Goal: Task Accomplishment & Management: Complete application form

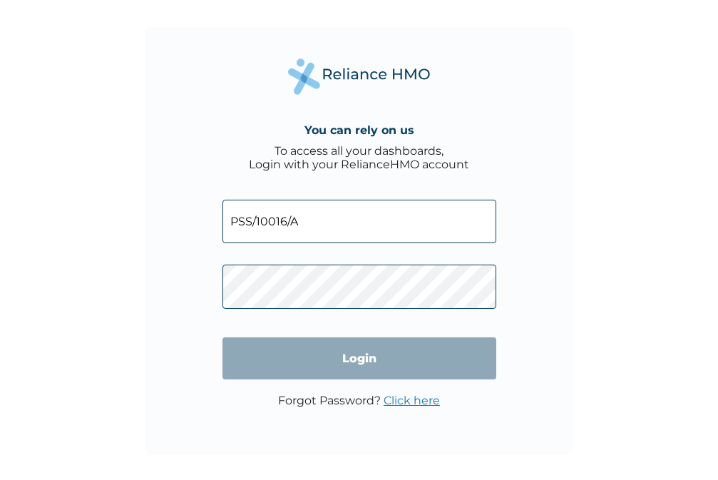
click at [399, 371] on input "Login" at bounding box center [360, 358] width 274 height 42
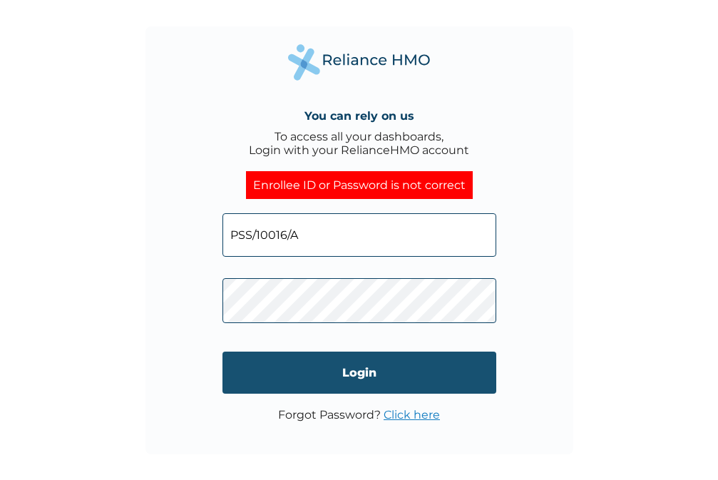
click at [369, 373] on input "Login" at bounding box center [360, 373] width 274 height 42
click at [369, 364] on input "Login" at bounding box center [360, 373] width 274 height 42
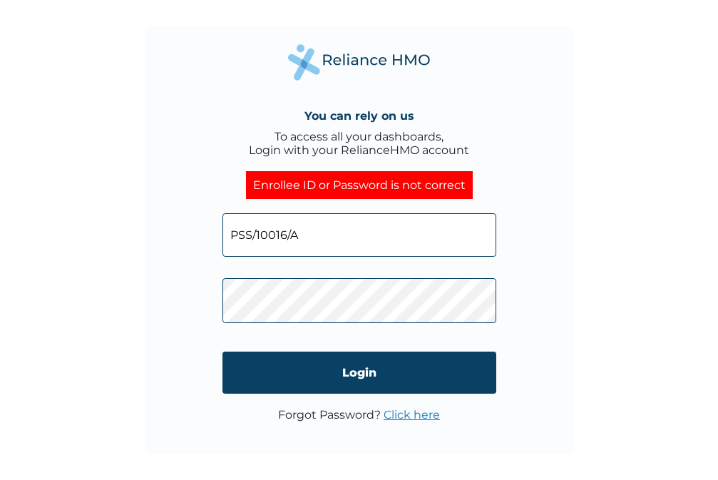
click at [299, 237] on input "PSS/10016/A" at bounding box center [360, 235] width 274 height 44
type input "PSS/10016/A"
click at [407, 420] on link "Click here" at bounding box center [412, 415] width 56 height 14
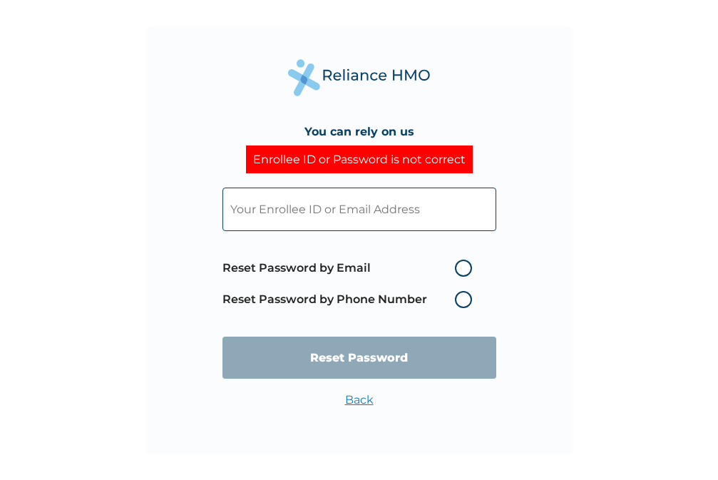
click at [461, 267] on label "Reset Password by Email" at bounding box center [351, 268] width 257 height 17
click at [458, 267] on input "Reset Password by Email" at bounding box center [446, 268] width 23 height 23
radio input "true"
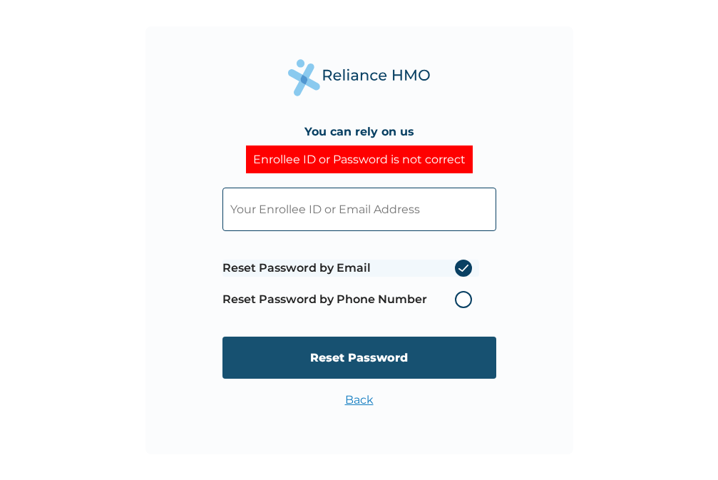
click at [389, 357] on input "Reset Password" at bounding box center [360, 358] width 274 height 42
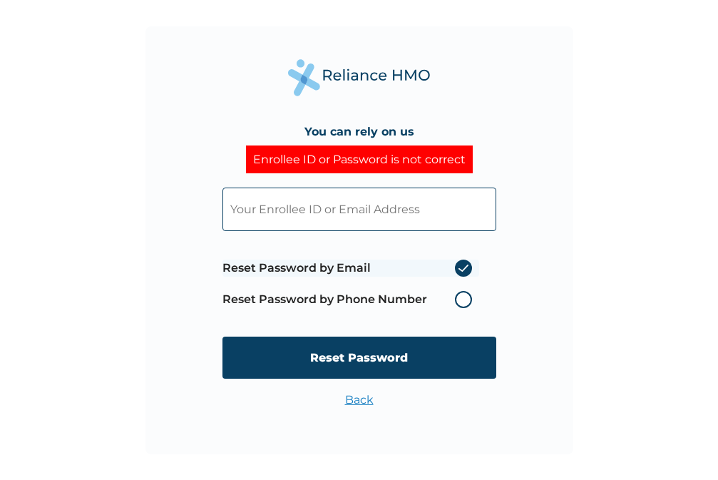
click at [251, 215] on input "text" at bounding box center [360, 210] width 274 height 44
type input "PSS/10016/A"
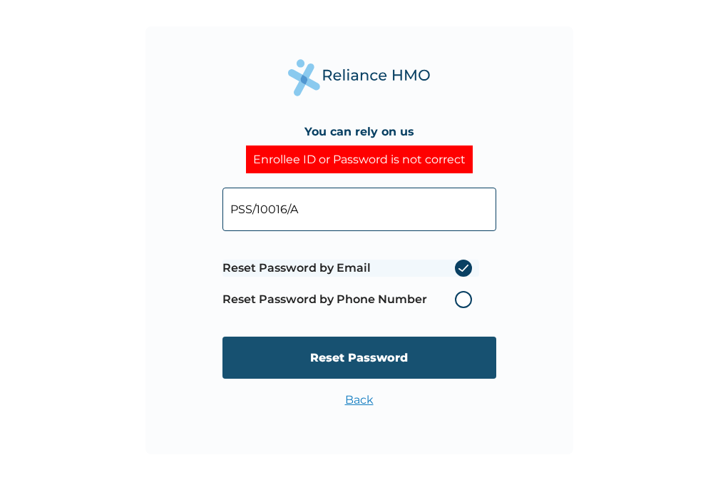
click at [355, 360] on input "Reset Password" at bounding box center [360, 358] width 274 height 42
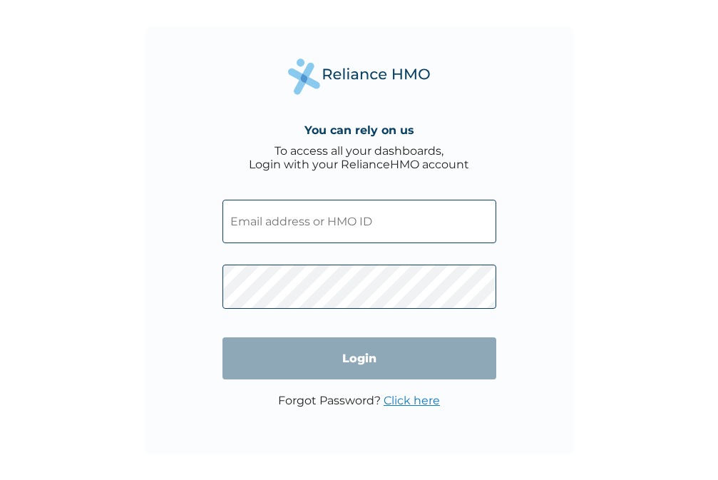
type input "PSS/10016/A"
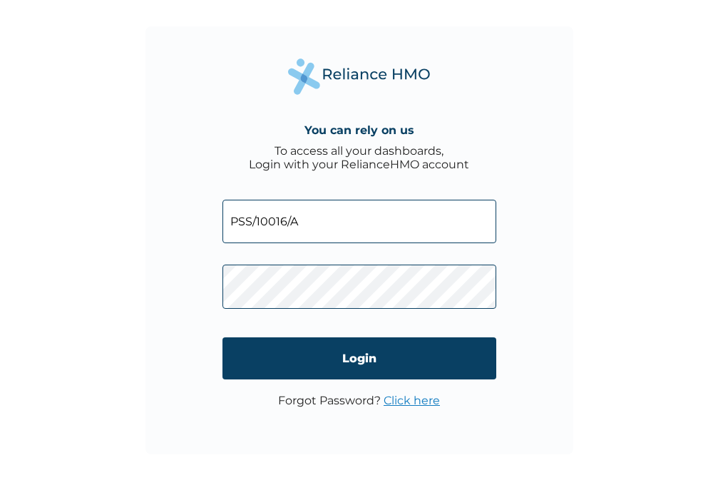
click at [400, 407] on link "Click here" at bounding box center [412, 401] width 56 height 14
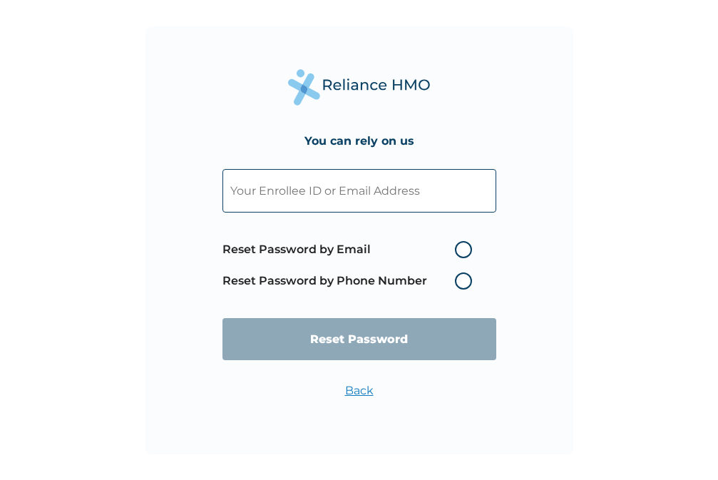
click at [466, 249] on label "Reset Password by Email" at bounding box center [351, 249] width 257 height 17
click at [458, 249] on input "Reset Password by Email" at bounding box center [446, 249] width 23 height 23
radio input "true"
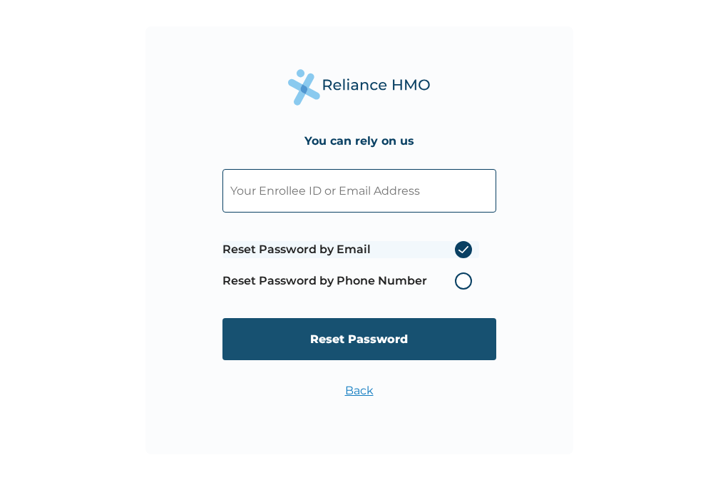
click at [409, 337] on input "Reset Password" at bounding box center [360, 339] width 274 height 42
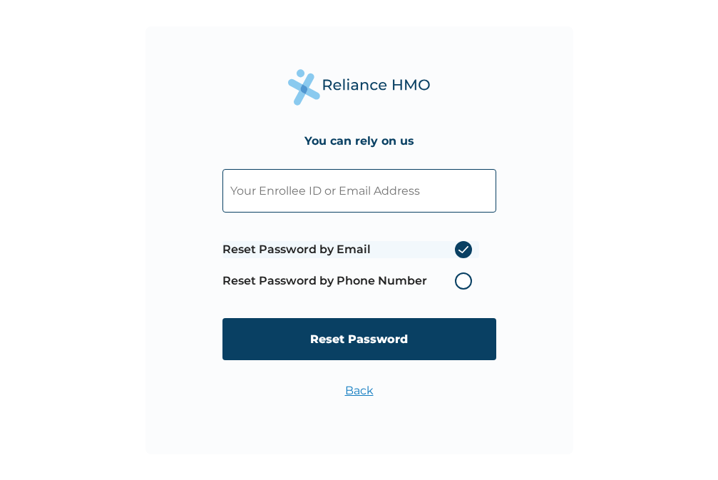
click at [242, 193] on input "text" at bounding box center [360, 191] width 274 height 44
type input "PSS/10016/A"
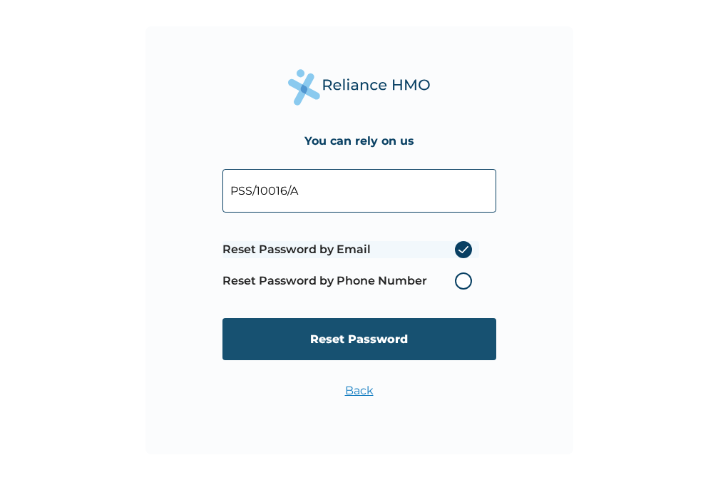
click at [377, 335] on input "Reset Password" at bounding box center [360, 339] width 274 height 42
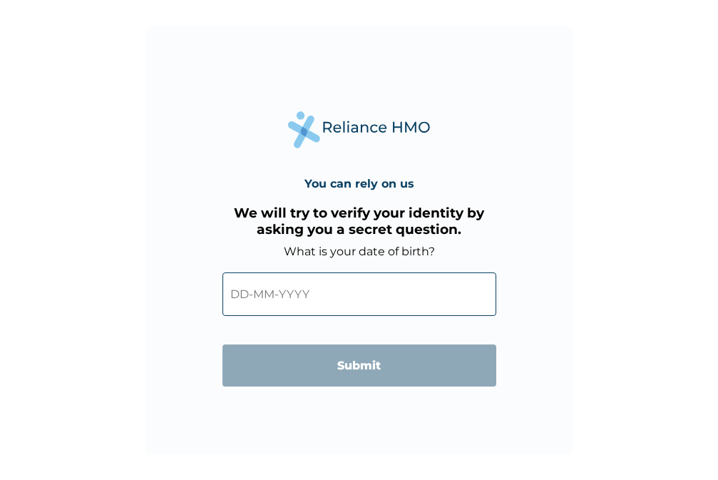
click at [249, 298] on input "text" at bounding box center [360, 294] width 274 height 44
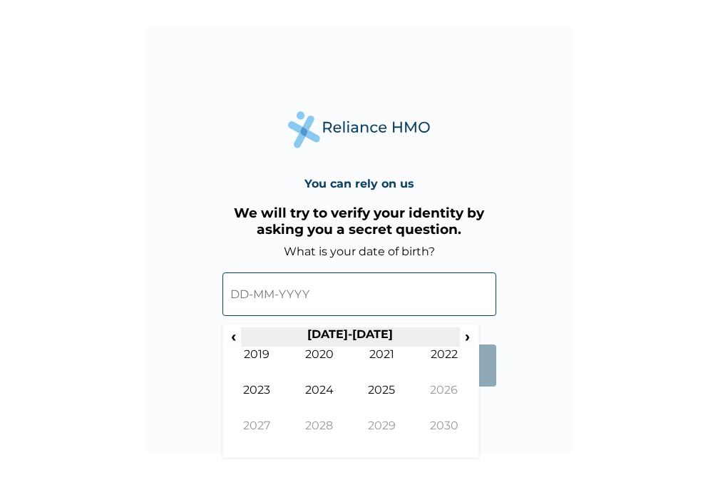
click at [377, 339] on th "2020-2029" at bounding box center [350, 337] width 219 height 20
click at [471, 339] on span "›" at bounding box center [468, 336] width 16 height 18
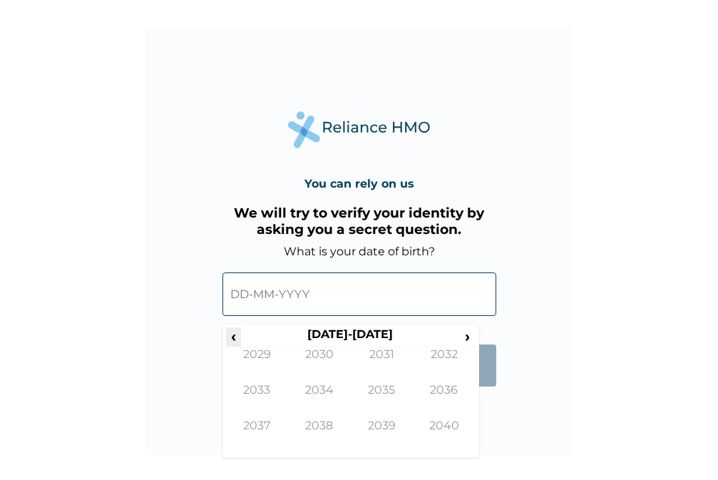
click at [238, 335] on span "‹" at bounding box center [233, 336] width 15 height 18
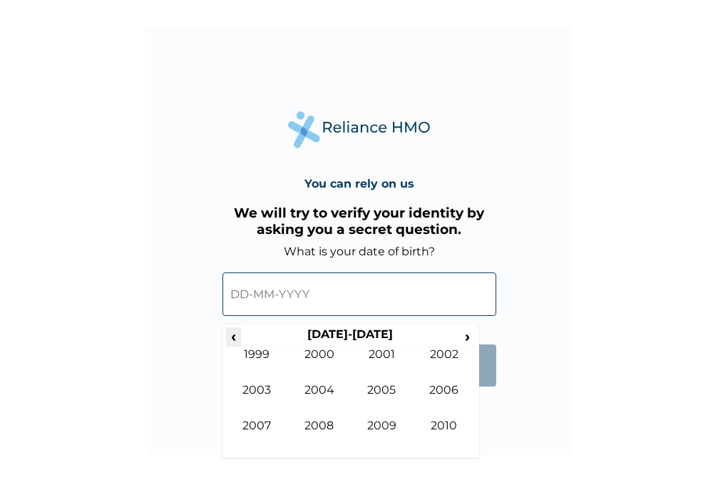
click at [238, 335] on span "‹" at bounding box center [233, 336] width 15 height 18
click at [436, 356] on td "1992" at bounding box center [444, 365] width 63 height 36
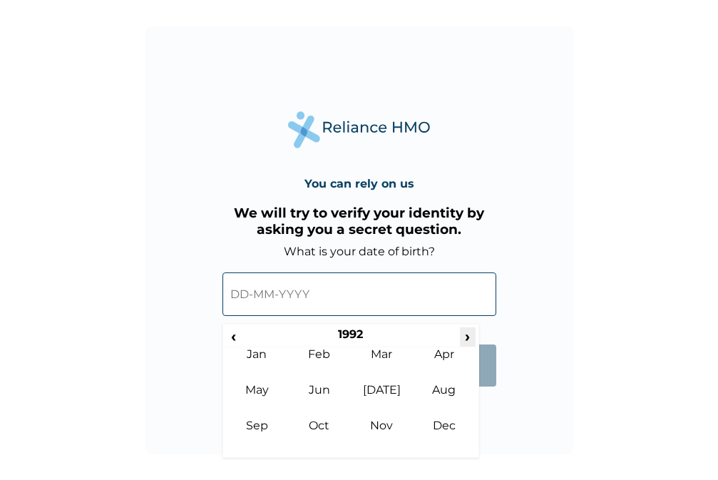
click at [471, 332] on span "›" at bounding box center [468, 336] width 16 height 18
click at [378, 359] on td "Mar" at bounding box center [382, 365] width 63 height 36
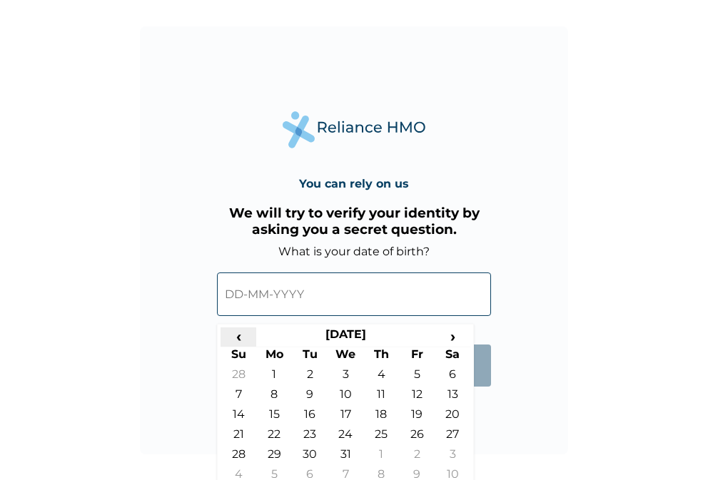
click at [245, 337] on span "‹" at bounding box center [238, 336] width 36 height 18
click at [443, 340] on span "›" at bounding box center [452, 336] width 36 height 18
click at [374, 331] on th "March 1993" at bounding box center [345, 337] width 178 height 20
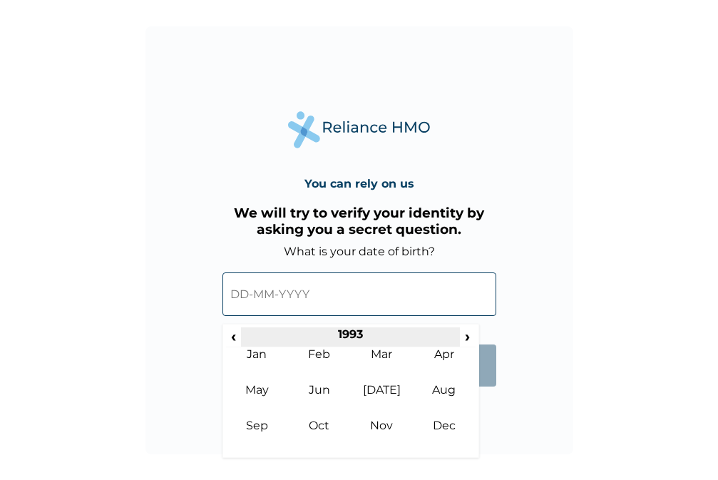
click at [359, 332] on th "1993" at bounding box center [350, 337] width 219 height 20
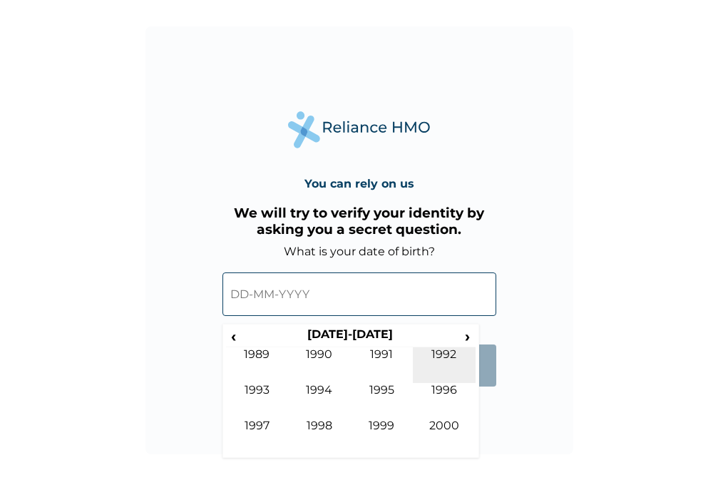
click at [431, 357] on td "1992" at bounding box center [444, 365] width 63 height 36
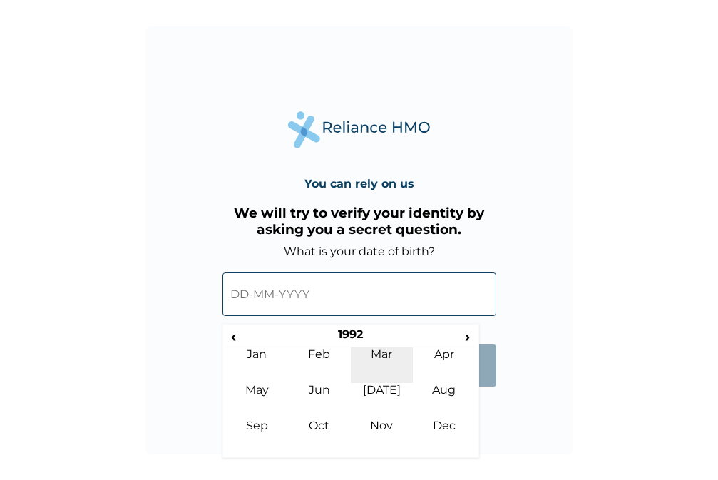
click at [376, 359] on td "Mar" at bounding box center [382, 365] width 63 height 36
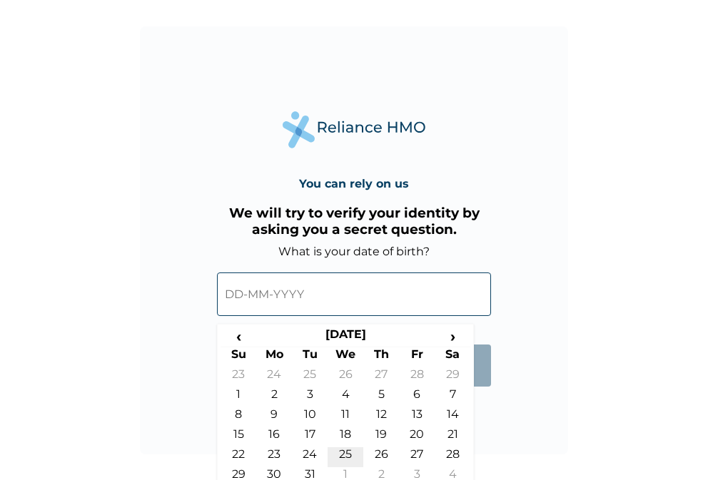
click at [338, 457] on td "25" at bounding box center [345, 457] width 36 height 20
type input "25-03-1992"
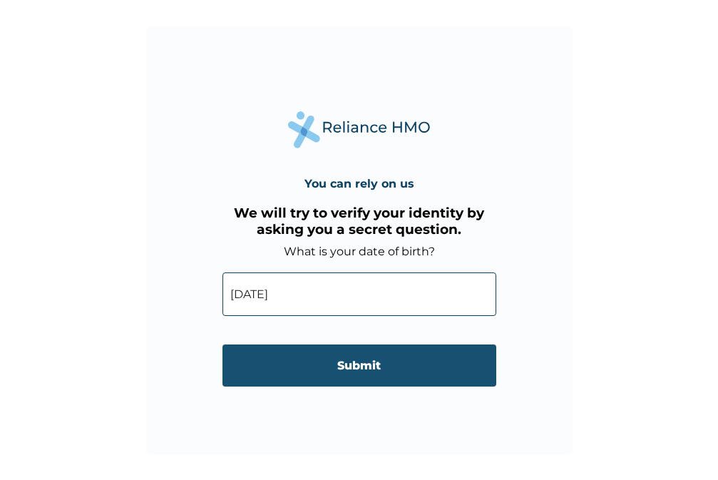
click at [394, 357] on input "Submit" at bounding box center [360, 365] width 274 height 42
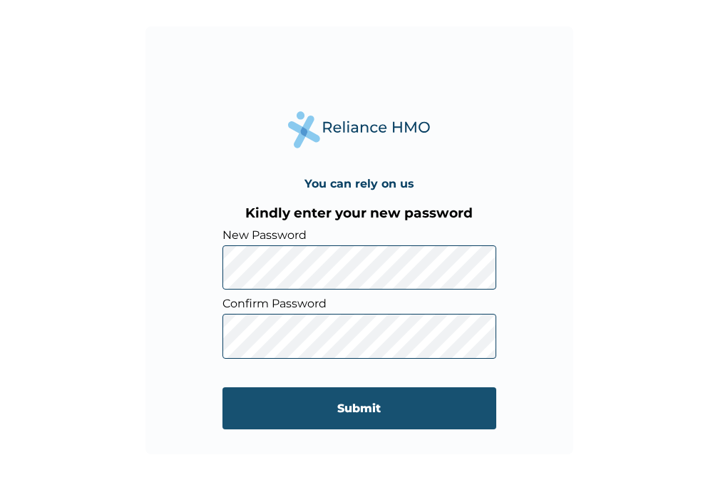
click at [251, 407] on input "Submit" at bounding box center [360, 408] width 274 height 42
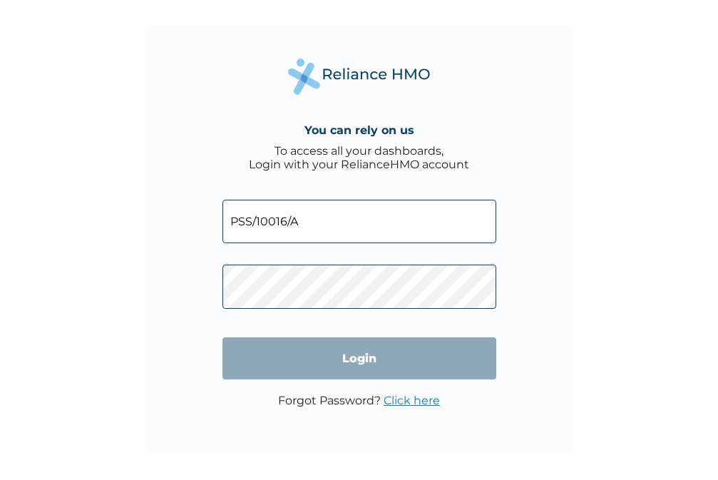
click at [363, 350] on input "Login" at bounding box center [360, 358] width 274 height 42
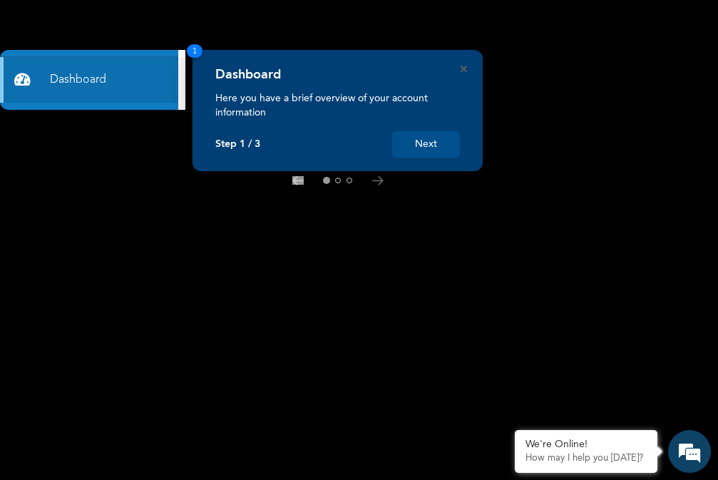
click at [439, 146] on button "Next" at bounding box center [426, 144] width 68 height 26
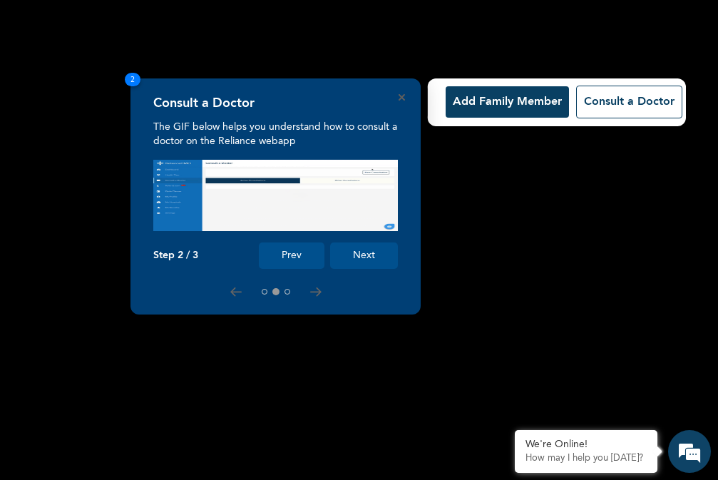
click at [503, 108] on button "Add Family Member" at bounding box center [507, 101] width 123 height 31
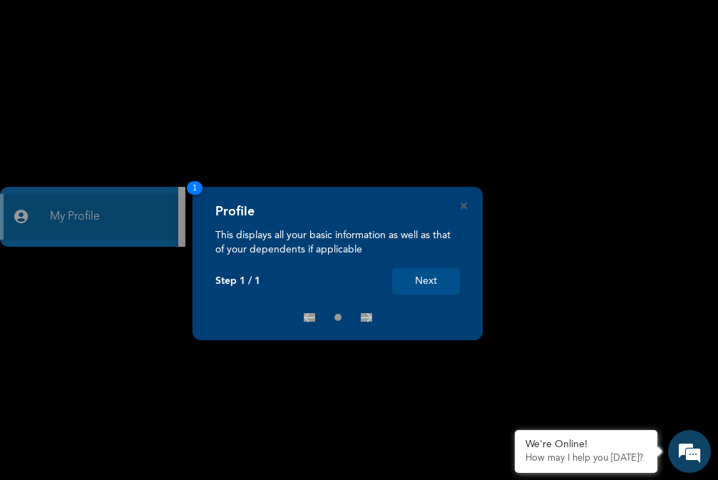
click at [432, 279] on button "Next" at bounding box center [426, 281] width 68 height 26
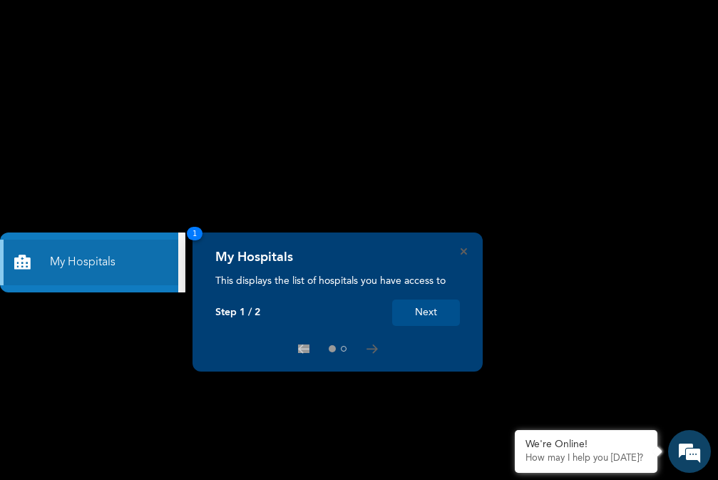
click at [441, 306] on button "Next" at bounding box center [426, 313] width 68 height 26
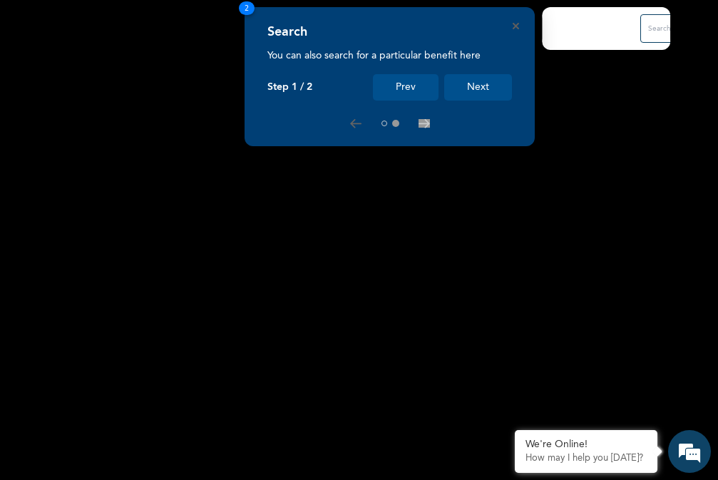
click at [481, 85] on button "Next" at bounding box center [478, 87] width 68 height 26
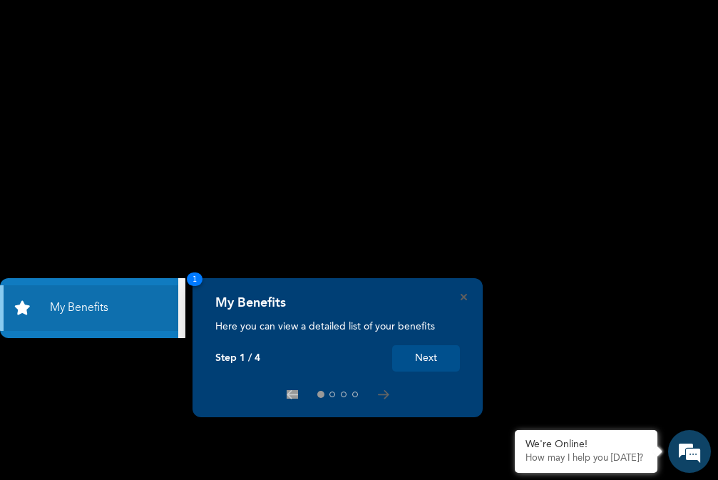
click at [432, 363] on button "Next" at bounding box center [426, 358] width 68 height 26
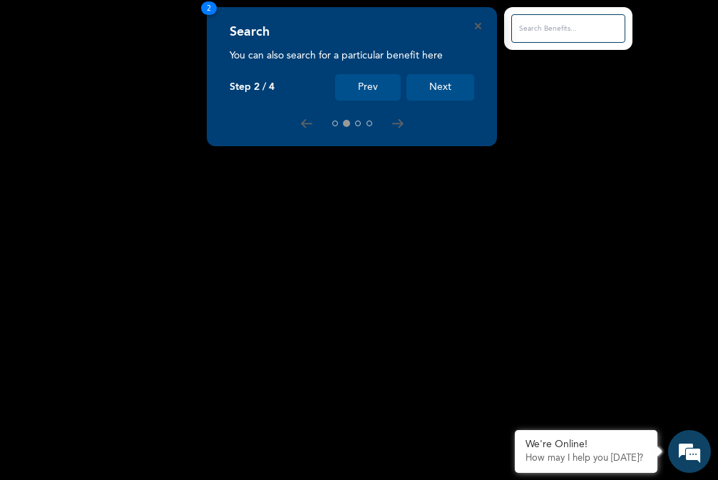
click at [446, 86] on button "Next" at bounding box center [441, 87] width 68 height 26
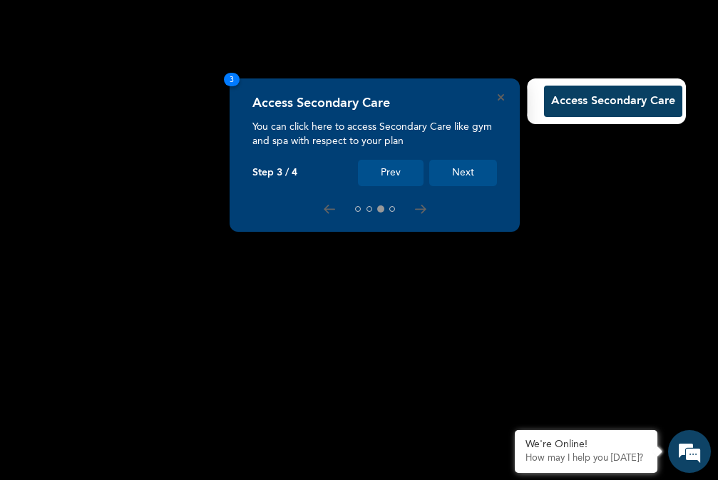
click at [471, 170] on button "Next" at bounding box center [463, 173] width 68 height 26
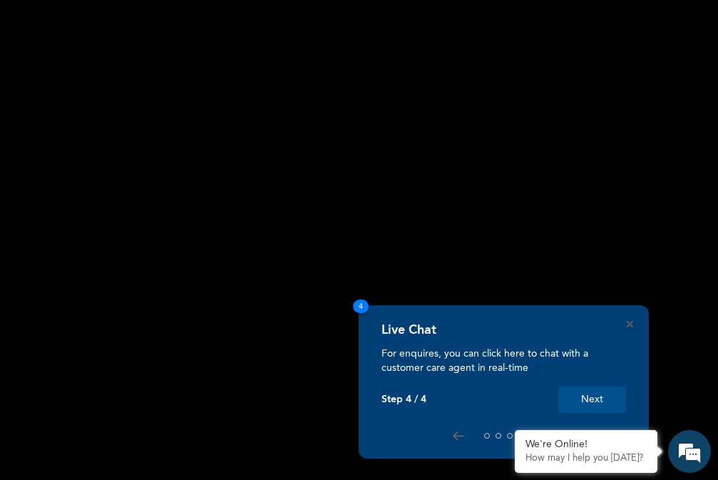
click at [610, 398] on button "Next" at bounding box center [592, 400] width 68 height 26
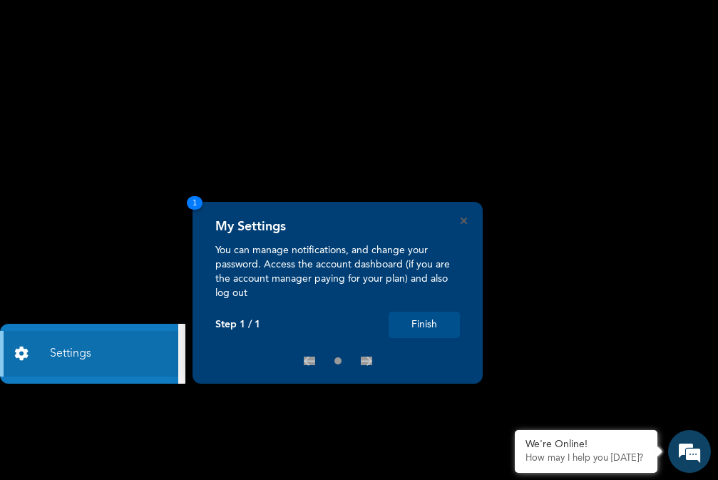
click at [432, 316] on button "Finish" at bounding box center [424, 325] width 71 height 26
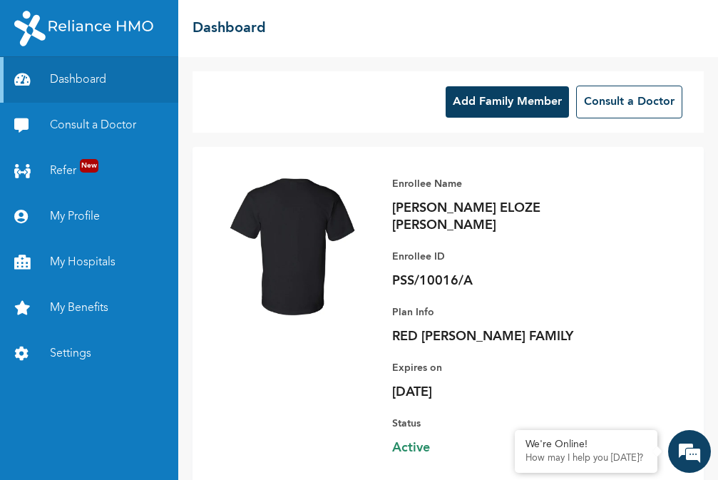
click at [510, 106] on button "Add Family Member" at bounding box center [507, 101] width 123 height 31
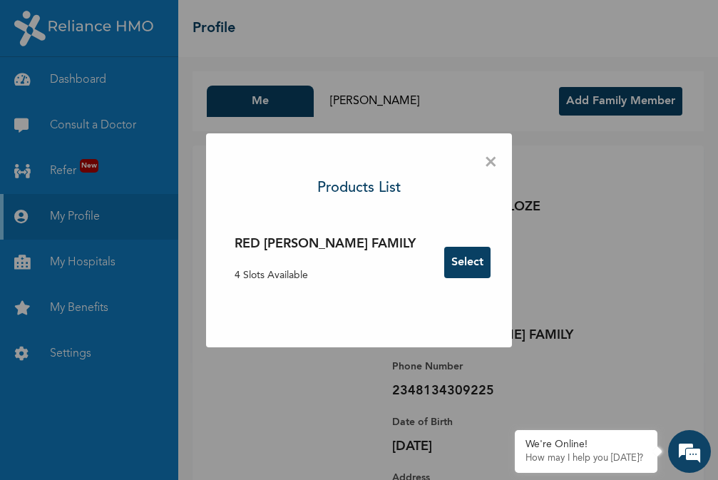
click at [444, 265] on button "Select" at bounding box center [467, 262] width 46 height 31
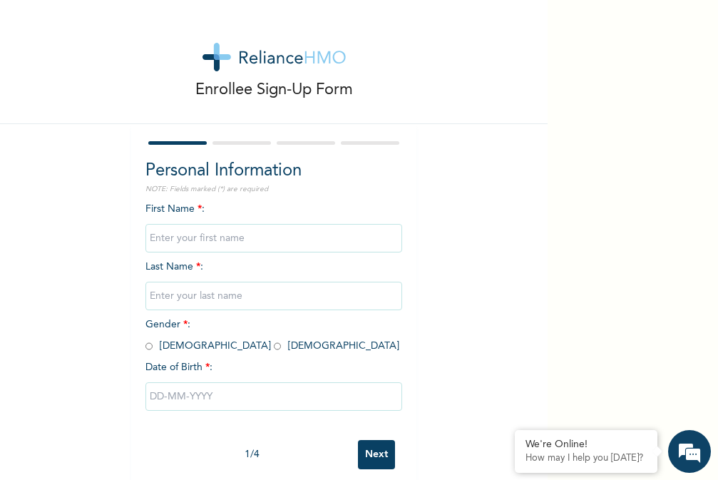
click at [153, 238] on input "text" at bounding box center [273, 238] width 257 height 29
type input "biodun"
click at [160, 294] on input "text" at bounding box center [273, 296] width 257 height 29
click at [151, 295] on input "[PERSON_NAME]" at bounding box center [273, 296] width 257 height 29
type input "[PERSON_NAME]"
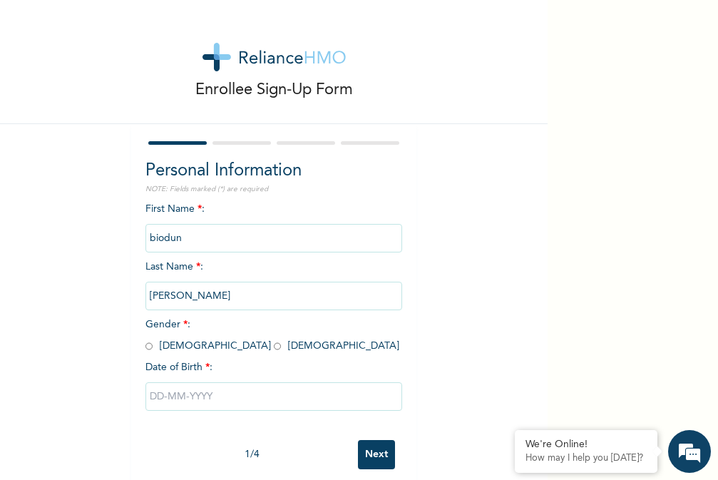
click at [150, 237] on input "biodun" at bounding box center [273, 238] width 257 height 29
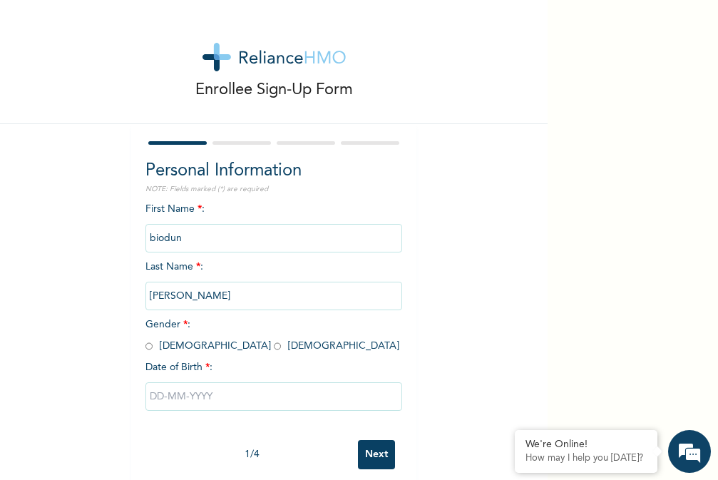
click at [150, 237] on input "biodun" at bounding box center [273, 238] width 257 height 29
click at [154, 236] on input "bIodun" at bounding box center [273, 238] width 257 height 29
type input "biodun"
click at [145, 349] on input "radio" at bounding box center [148, 346] width 7 height 14
radio input "true"
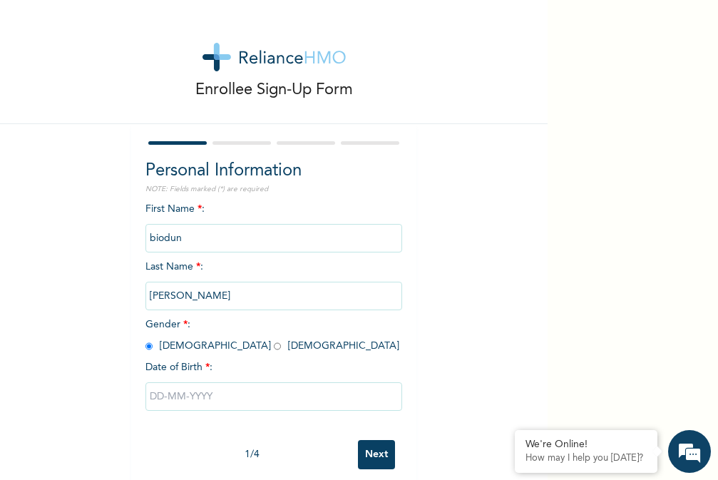
click at [174, 400] on input "text" at bounding box center [273, 396] width 257 height 29
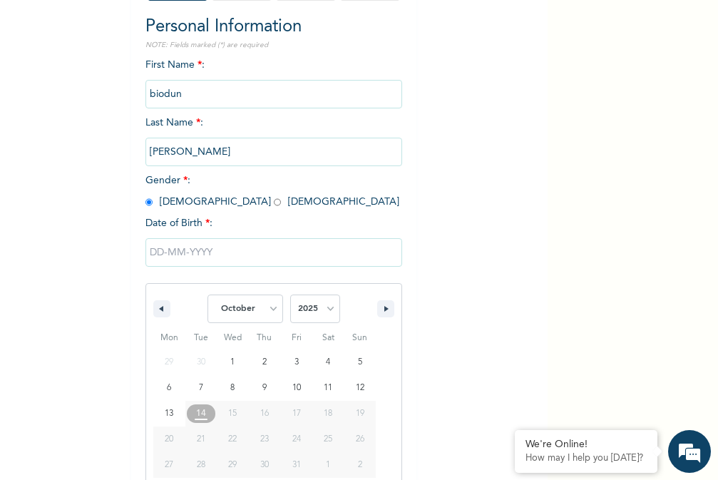
scroll to position [168, 0]
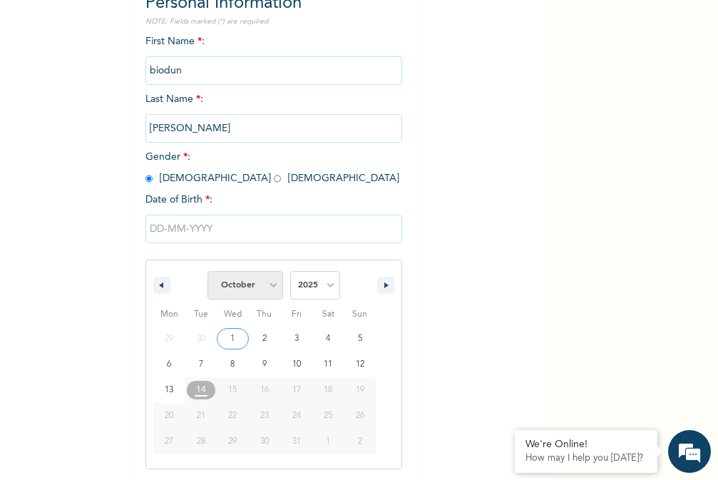
click at [269, 285] on select "January February March April May June July August September October November De…" at bounding box center [246, 285] width 76 height 29
select select "0"
click at [208, 271] on select "January February March April May June July August September October November De…" at bounding box center [246, 285] width 76 height 29
type input "01/01/2025"
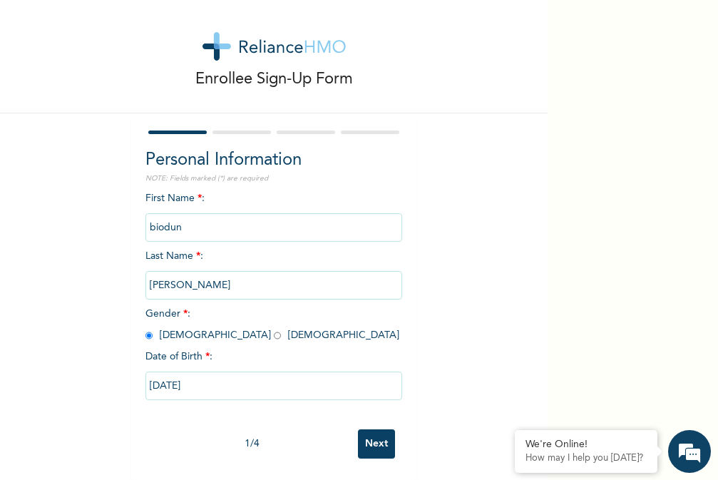
scroll to position [21, 0]
click at [207, 372] on input "01/01/2025" at bounding box center [273, 386] width 257 height 29
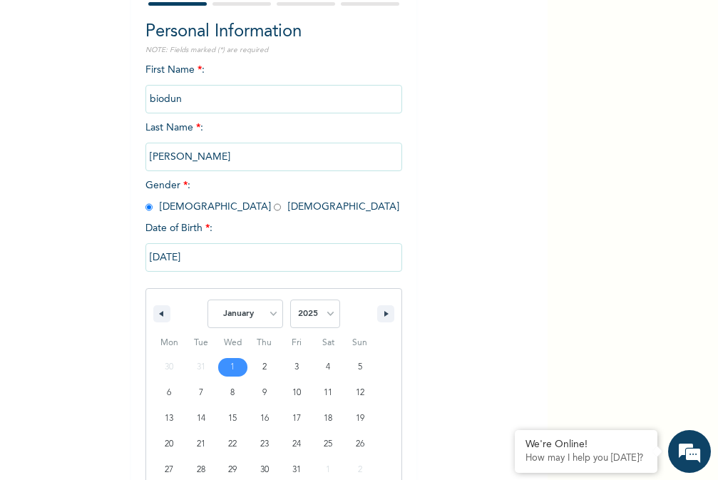
scroll to position [168, 0]
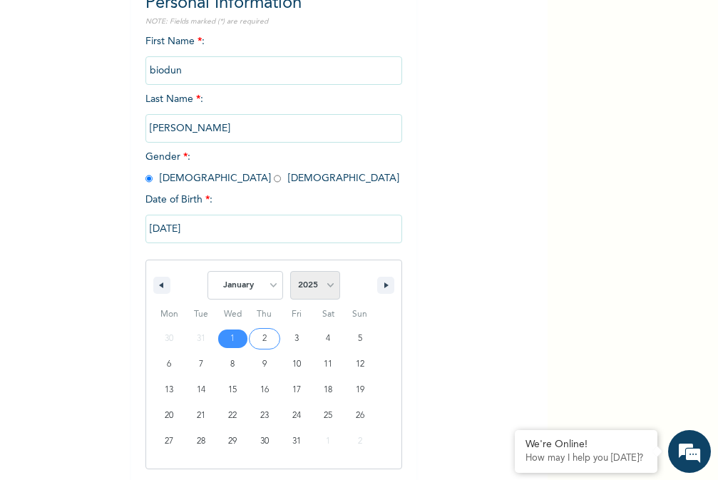
click at [322, 285] on select "2025 2024 2023 2022 2021 2020 2019 2018 2017 2016 2015 2014 2013 2012 2011 2010…" at bounding box center [315, 285] width 50 height 29
click at [290, 271] on select "2025 2024 2023 2022 2021 2020 2019 2018 2017 2016 2015 2014 2013 2012 2011 2010…" at bounding box center [315, 285] width 50 height 29
click at [326, 285] on select "2025 2024 2023 2022 2021 2020 2019 2018 2017 2016 2015 2014 2013 2012 2011 2010…" at bounding box center [315, 285] width 50 height 29
select select "2000"
click at [290, 271] on select "2025 2024 2023 2022 2021 2020 2019 2018 2017 2016 2015 2014 2013 2012 2011 2010…" at bounding box center [315, 285] width 50 height 29
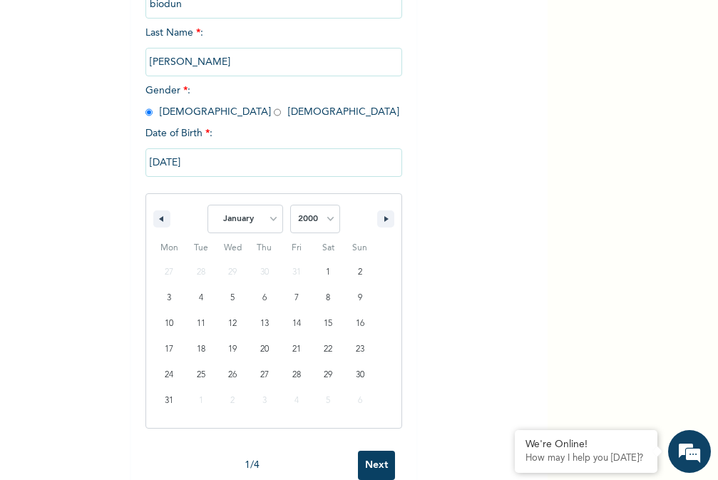
scroll to position [266, 0]
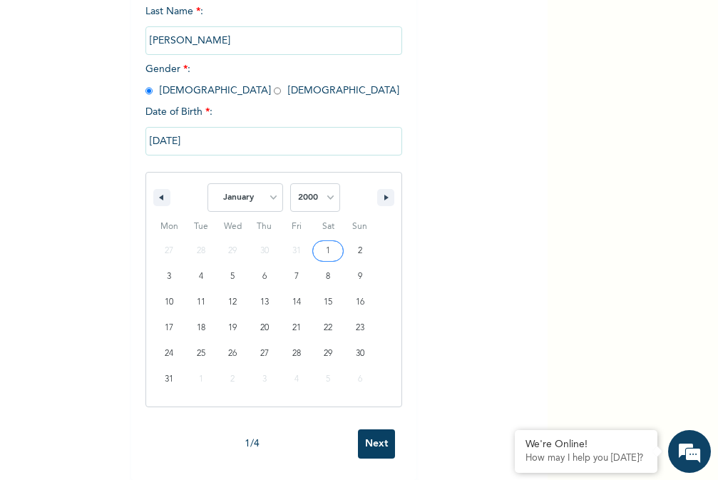
type input "01/01/2000"
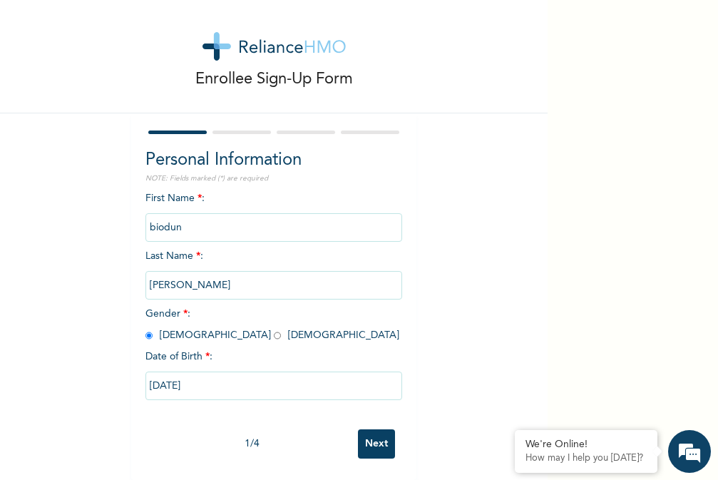
scroll to position [21, 0]
click at [372, 431] on input "Next" at bounding box center [376, 443] width 37 height 29
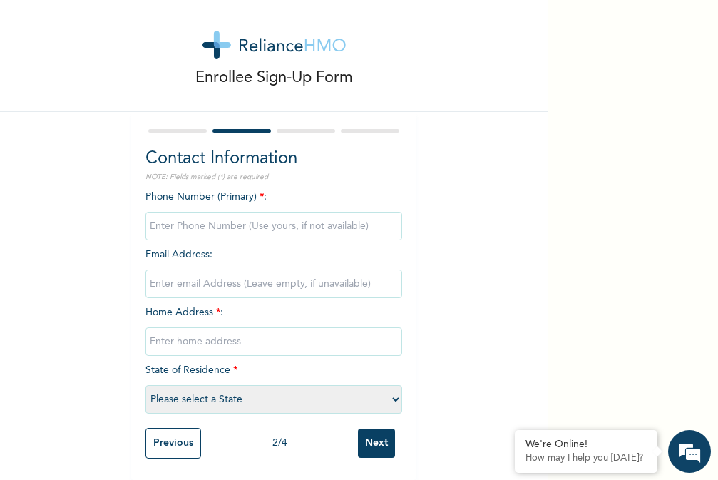
click at [153, 226] on input "phone" at bounding box center [273, 226] width 257 height 29
type input "08088686140"
click at [157, 276] on input "email" at bounding box center [273, 284] width 257 height 29
type input "B"
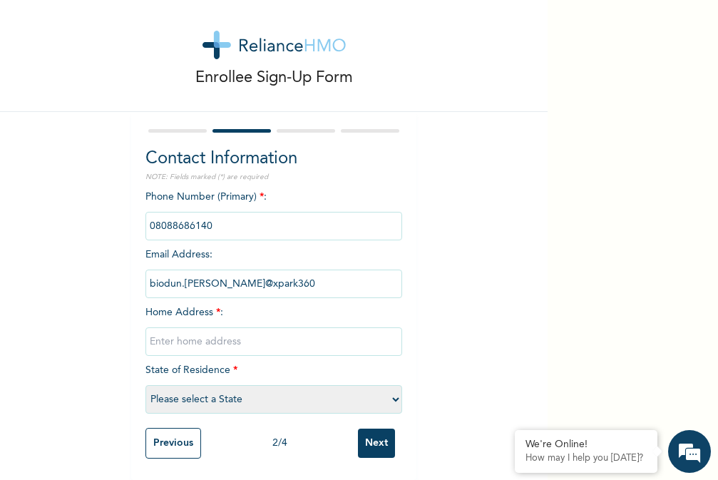
type input "biodun.adekoya@xpark360"
click at [152, 327] on input "text" at bounding box center [273, 341] width 257 height 29
type input "122,emmanuel high street ogudu ojota"
click at [170, 392] on select "Please select a State Abia Abuja (FCT) Adamawa Akwa Ibom Anambra Bauchi Bayelsa…" at bounding box center [273, 399] width 257 height 29
select select "25"
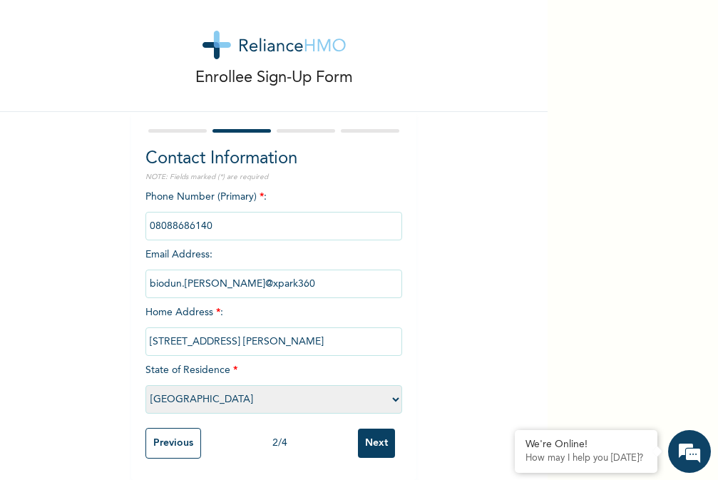
click at [145, 385] on select "Please select a State Abia Abuja (FCT) Adamawa Akwa Ibom Anambra Bauchi Bayelsa…" at bounding box center [273, 399] width 257 height 29
click at [382, 430] on input "Next" at bounding box center [376, 443] width 37 height 29
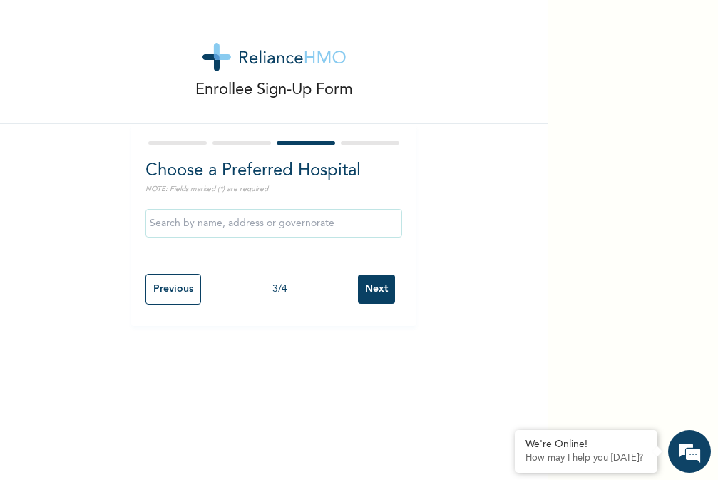
scroll to position [0, 0]
click at [170, 221] on input "text" at bounding box center [273, 223] width 257 height 29
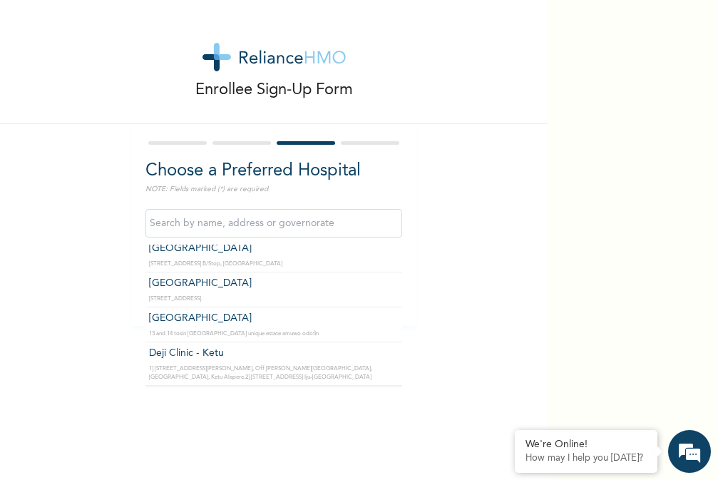
scroll to position [1160, 0]
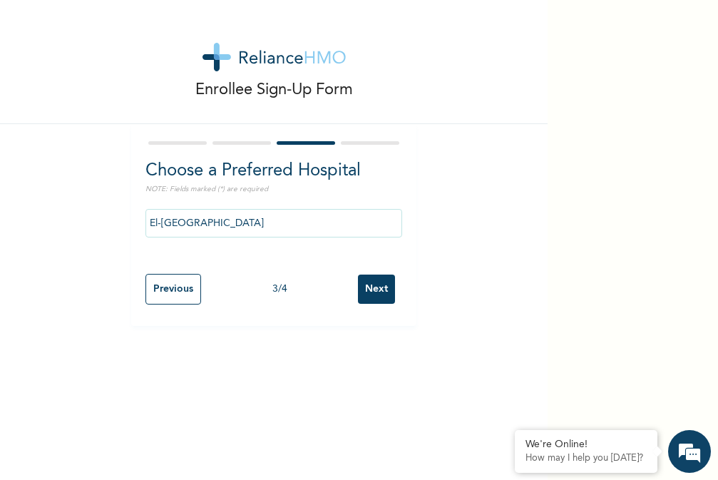
drag, startPoint x: 208, startPoint y: 361, endPoint x: 553, endPoint y: 209, distance: 377.2
click at [277, 226] on input "El-Dunamis Medical Centre" at bounding box center [273, 223] width 257 height 29
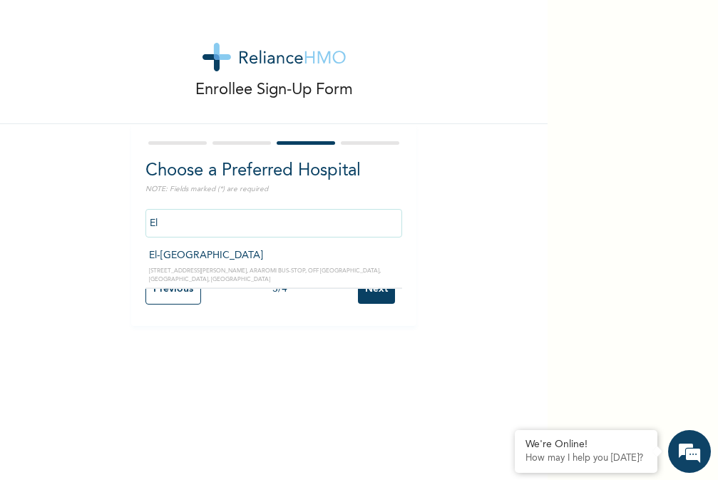
type input "E"
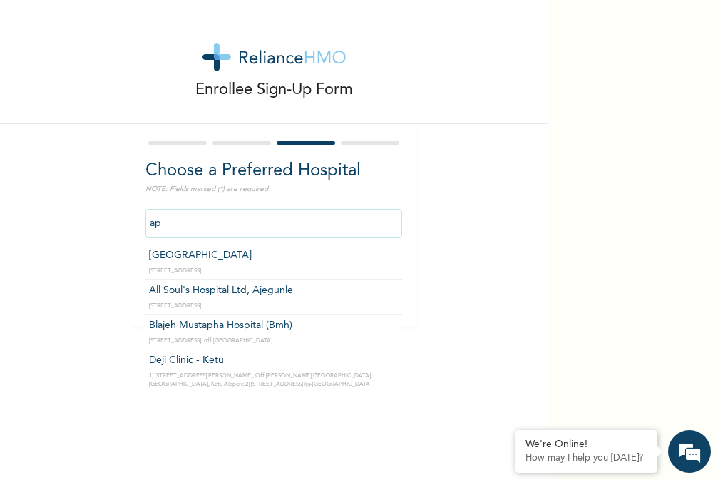
type input "a"
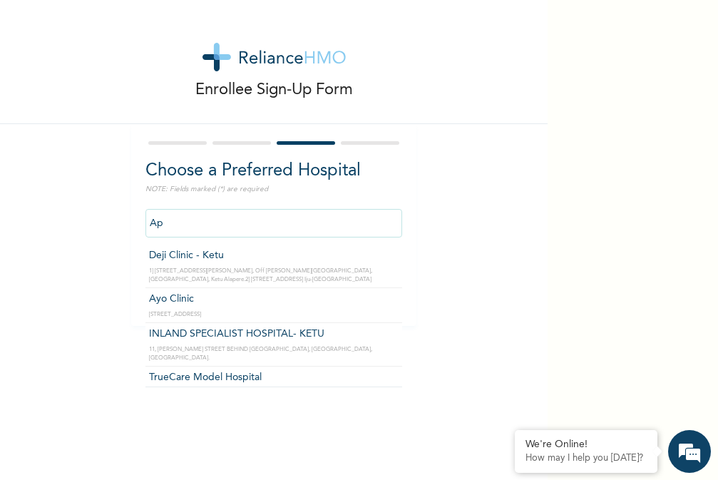
type input "A"
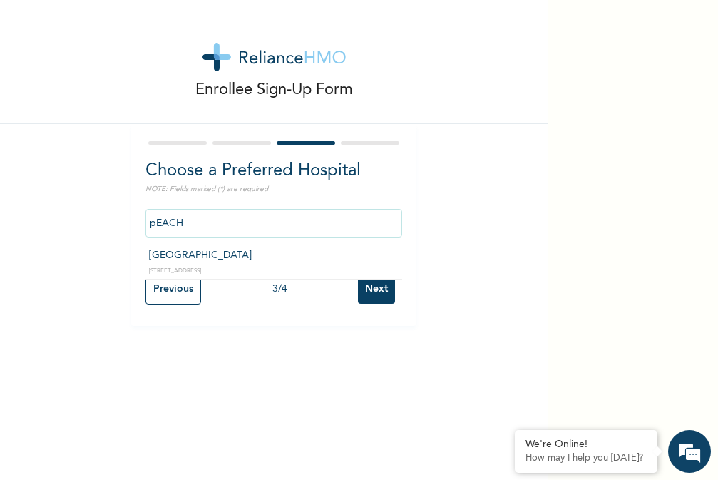
type input "Peachcare Medical Centre"
click at [376, 291] on input "Next" at bounding box center [376, 289] width 37 height 29
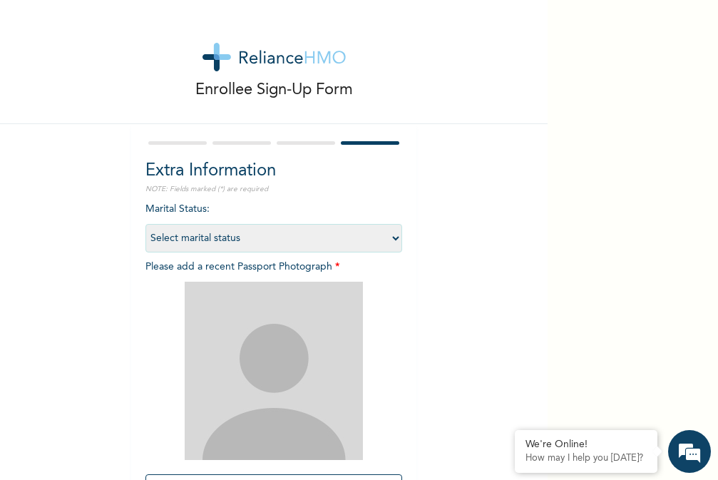
click at [296, 241] on select "Select marital status Single Married Divorced Widow/Widower" at bounding box center [273, 238] width 257 height 29
select select "1"
click at [145, 224] on select "Select marital status Single Married Divorced Widow/Widower" at bounding box center [273, 238] width 257 height 29
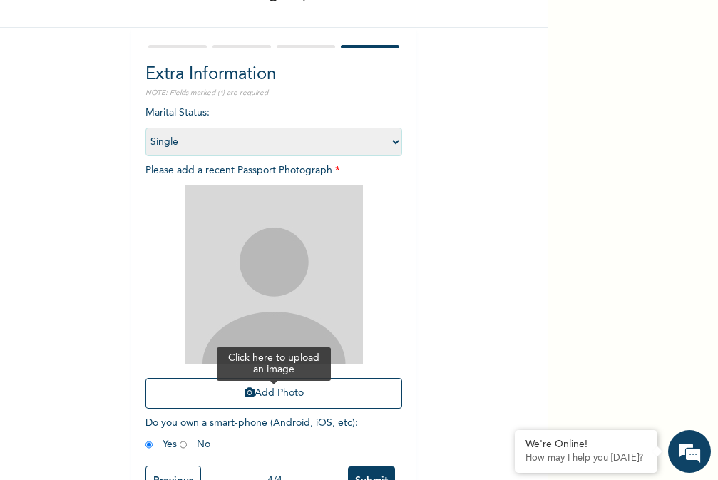
scroll to position [146, 0]
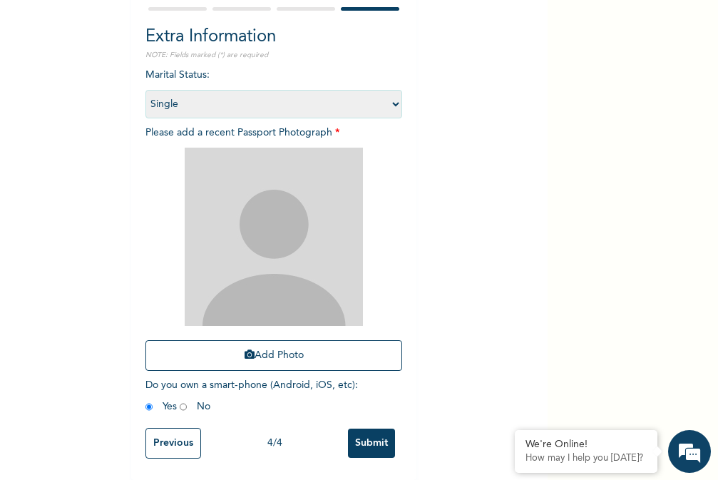
click at [287, 234] on img at bounding box center [274, 237] width 178 height 178
click at [282, 345] on button "Add Photo" at bounding box center [273, 355] width 257 height 31
click at [372, 429] on input "Submit" at bounding box center [371, 443] width 47 height 29
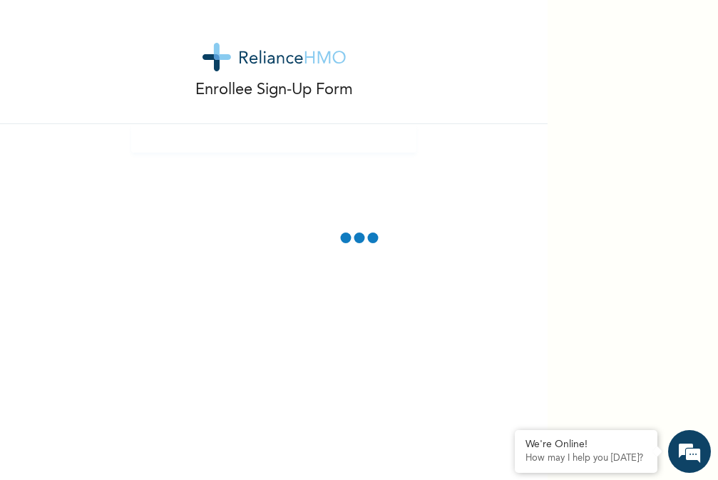
scroll to position [65, 0]
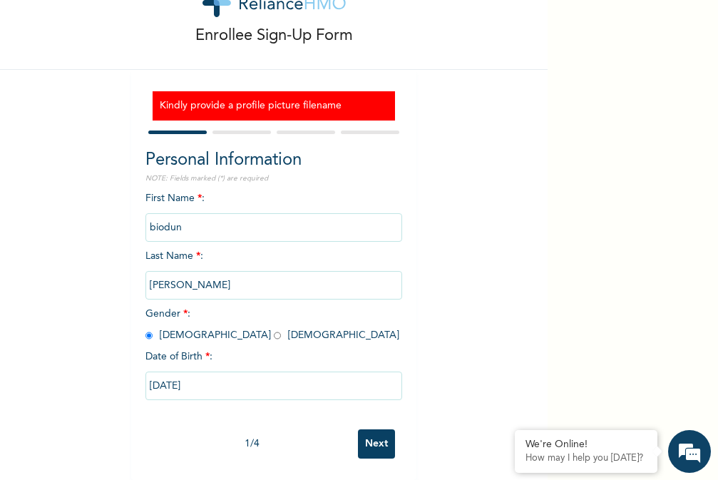
click at [316, 98] on h3 "Kindly provide a profile picture filename" at bounding box center [274, 105] width 228 height 15
click at [377, 431] on input "Next" at bounding box center [376, 443] width 37 height 29
select select "25"
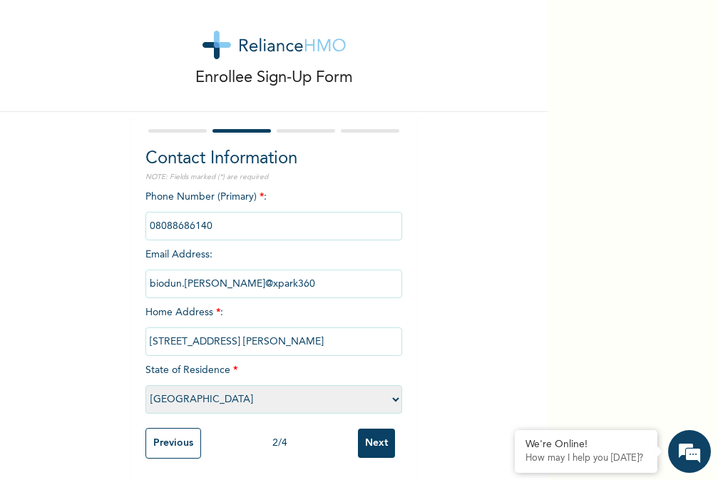
scroll to position [24, 0]
click at [377, 431] on input "Next" at bounding box center [376, 443] width 37 height 29
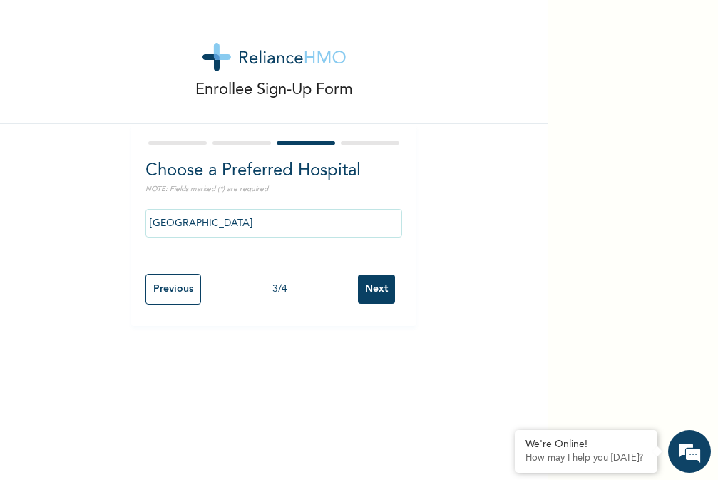
scroll to position [0, 0]
click at [379, 282] on input "Next" at bounding box center [376, 289] width 37 height 29
select select "1"
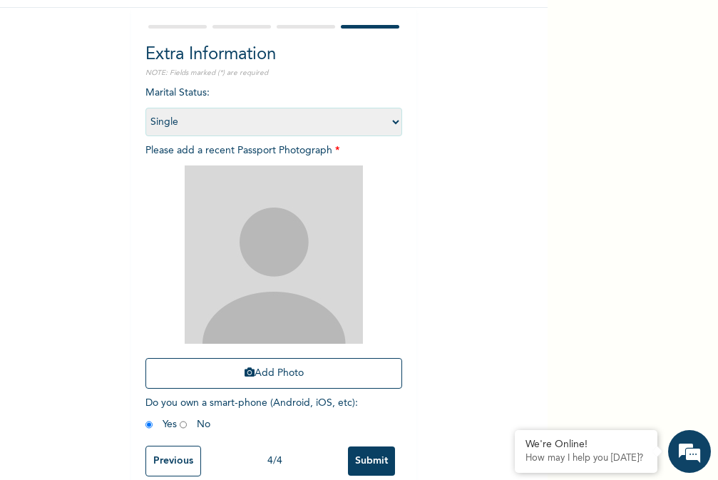
scroll to position [146, 0]
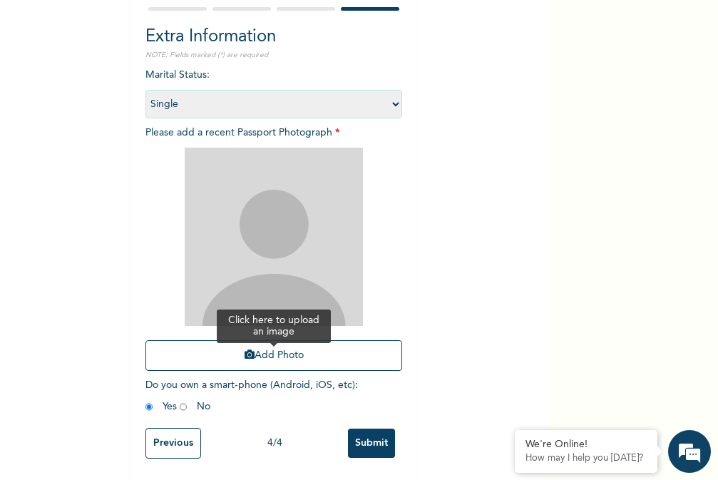
click at [262, 343] on button "Add Photo" at bounding box center [273, 355] width 257 height 31
drag, startPoint x: 259, startPoint y: 346, endPoint x: 312, endPoint y: 205, distance: 150.8
click at [314, 204] on div "Add Photo" at bounding box center [273, 260] width 257 height 238
click at [369, 432] on input "Submit" at bounding box center [371, 443] width 47 height 29
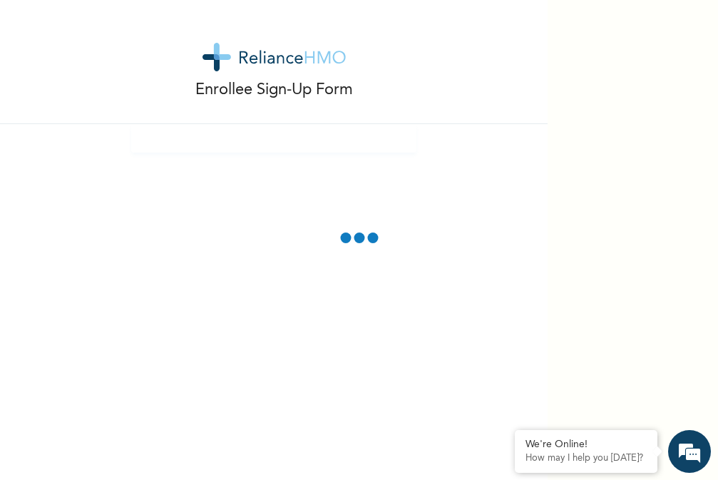
scroll to position [65, 0]
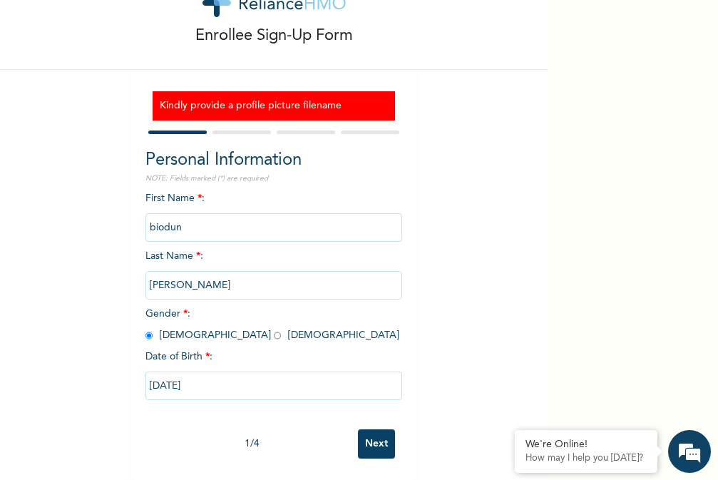
click at [374, 430] on input "Next" at bounding box center [376, 443] width 37 height 29
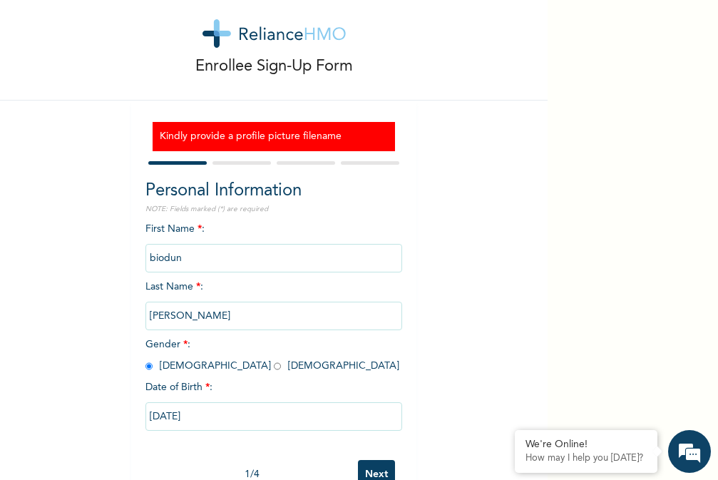
select select "25"
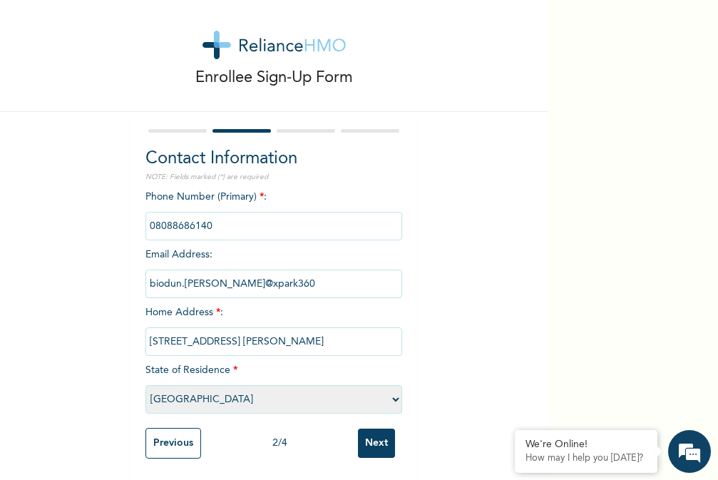
click at [386, 429] on input "Next" at bounding box center [376, 443] width 37 height 29
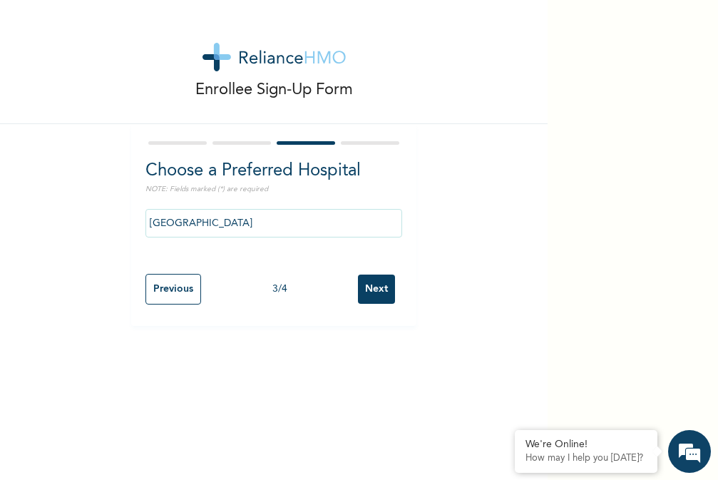
scroll to position [0, 0]
click at [370, 289] on input "Next" at bounding box center [376, 289] width 37 height 29
select select "1"
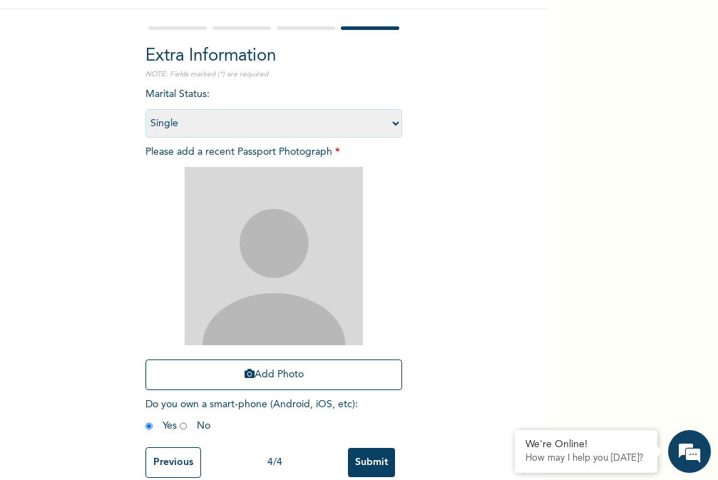
scroll to position [118, 0]
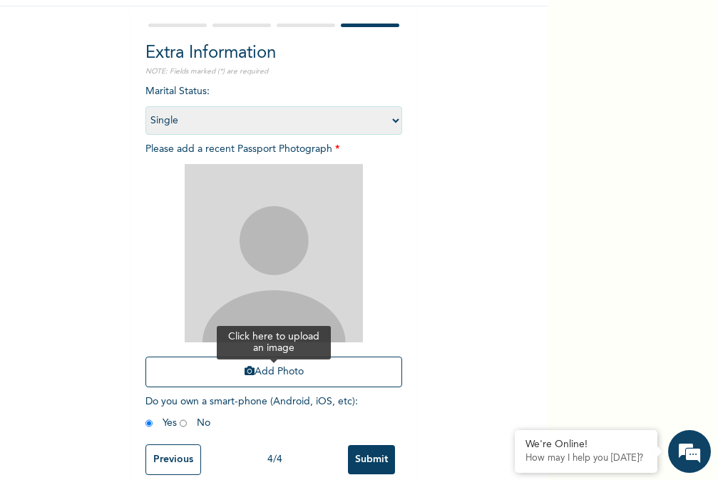
click at [293, 374] on button "Add Photo" at bounding box center [273, 372] width 257 height 31
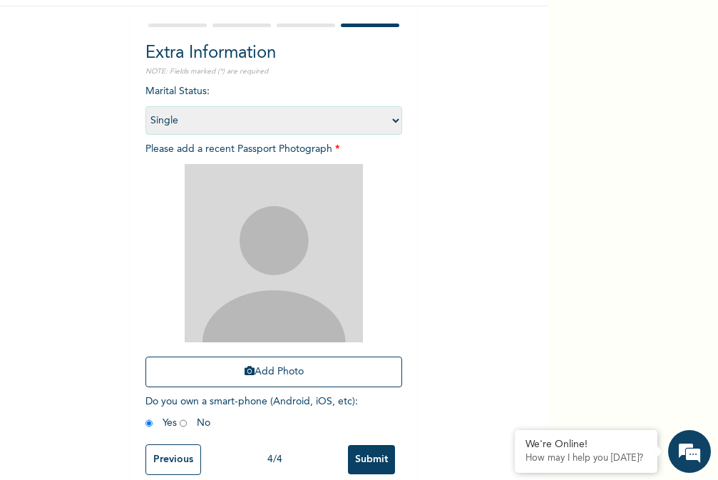
scroll to position [0, 0]
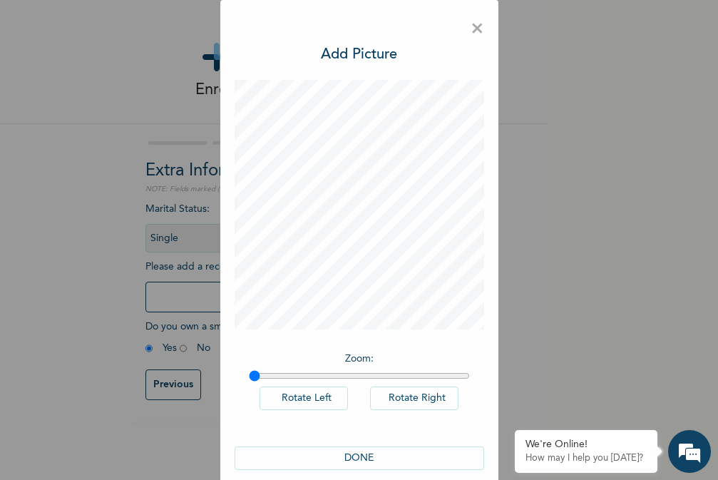
click at [366, 460] on button "DONE" at bounding box center [360, 458] width 250 height 24
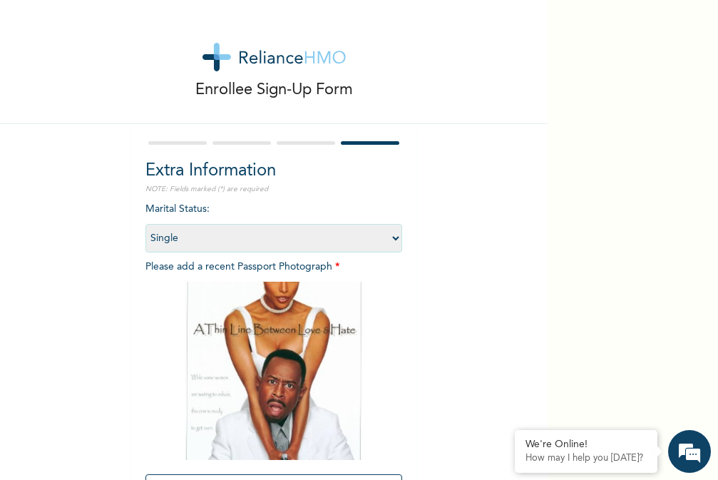
scroll to position [146, 0]
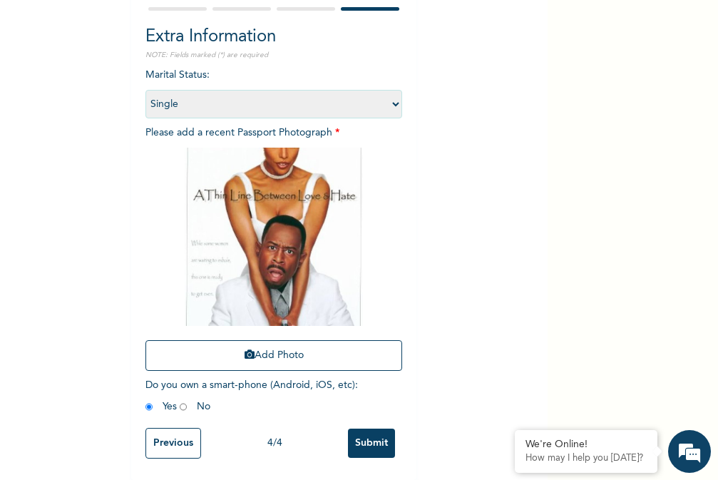
click at [349, 436] on input "Submit" at bounding box center [371, 443] width 47 height 29
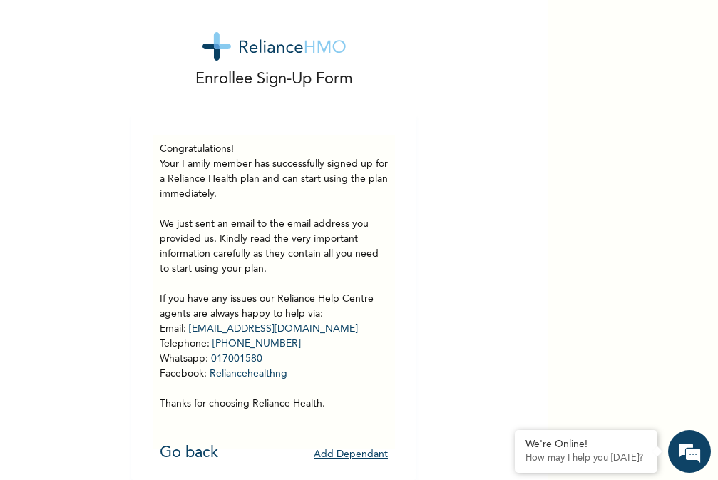
scroll to position [21, 0]
click at [136, 256] on div "Congratulations! Your Family member has successfully signed up for a Reliance H…" at bounding box center [273, 296] width 285 height 367
click at [180, 445] on link "Go back" at bounding box center [189, 453] width 58 height 16
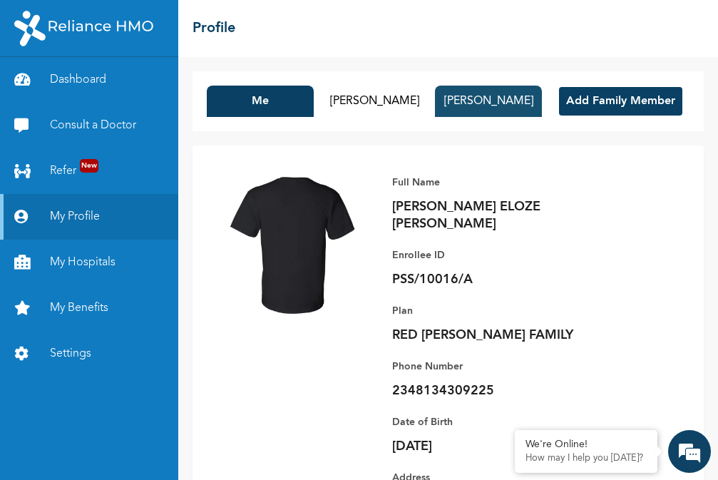
click at [542, 102] on button "Biodun Adekoya" at bounding box center [488, 101] width 107 height 31
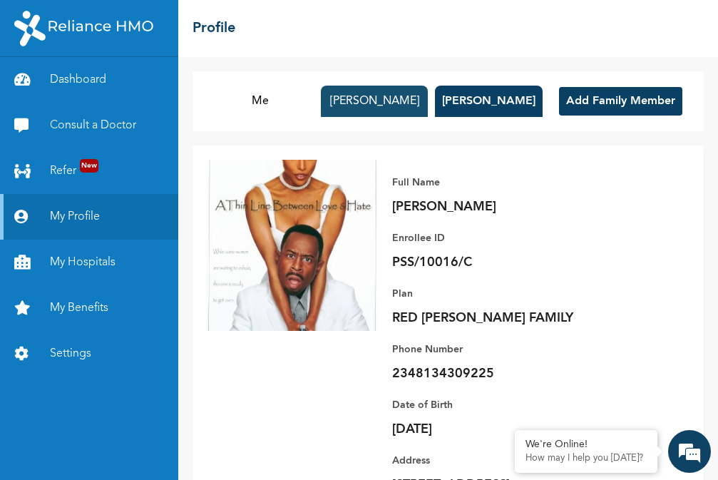
click at [428, 98] on button "Ifedoyin Ajayi" at bounding box center [374, 101] width 107 height 31
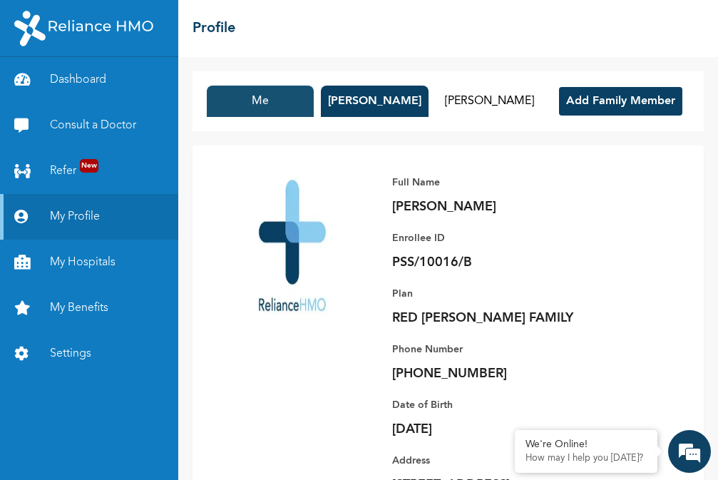
click at [314, 108] on button "Me" at bounding box center [260, 101] width 107 height 31
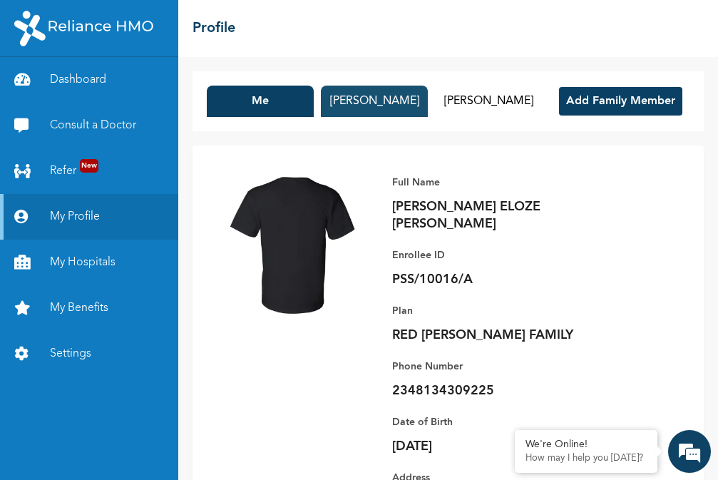
click at [428, 102] on button "Ifedoyin Ajayi" at bounding box center [374, 101] width 107 height 31
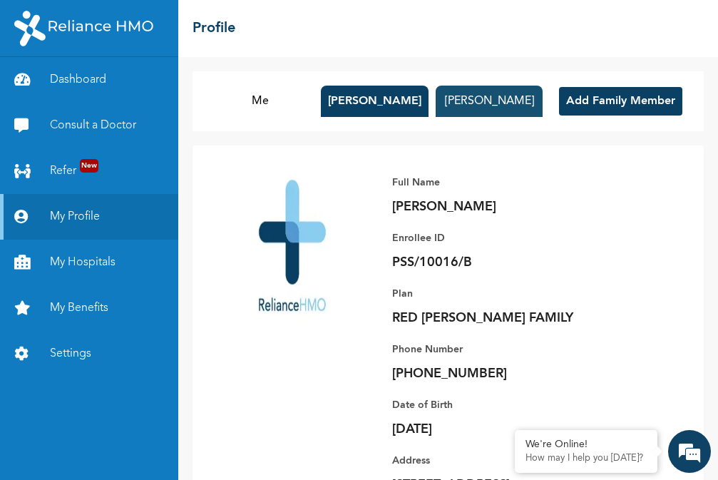
click at [543, 100] on button "Biodun Adekoya" at bounding box center [489, 101] width 107 height 31
